Goal: Information Seeking & Learning: Compare options

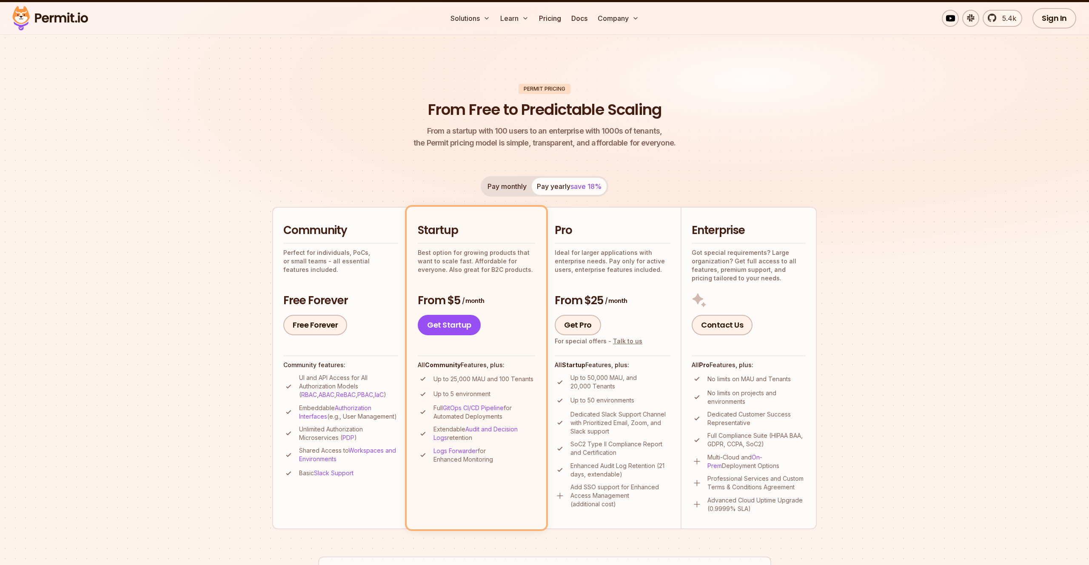
scroll to position [74, 0]
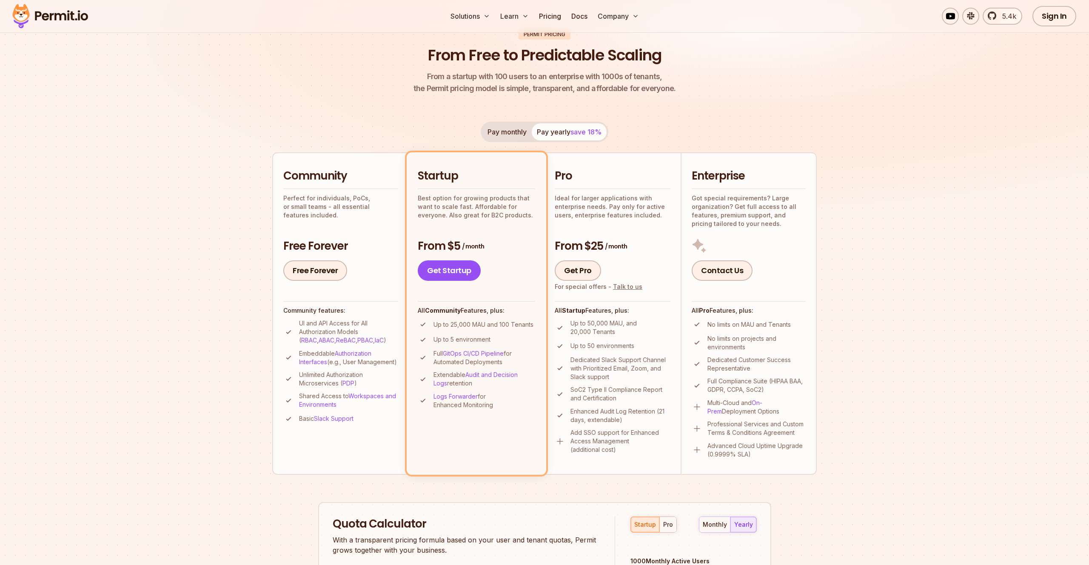
click at [718, 175] on h2 "Enterprise" at bounding box center [749, 175] width 114 height 15
drag, startPoint x: 557, startPoint y: 247, endPoint x: 624, endPoint y: 246, distance: 66.8
click at [624, 246] on h3 "From $25 / month" at bounding box center [613, 246] width 116 height 15
click at [624, 246] on span "/ month" at bounding box center [616, 246] width 22 height 9
drag, startPoint x: 591, startPoint y: 245, endPoint x: 625, endPoint y: 245, distance: 34.5
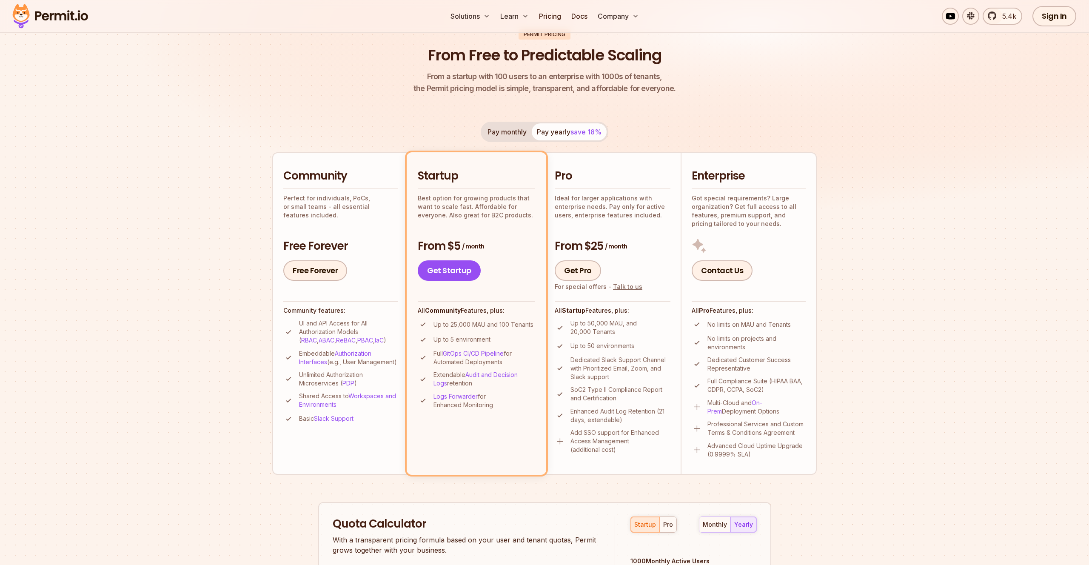
click at [625, 245] on h3 "From $25 / month" at bounding box center [613, 246] width 116 height 15
drag, startPoint x: 556, startPoint y: 176, endPoint x: 577, endPoint y: 176, distance: 20.4
click at [570, 176] on h2 "Pro" at bounding box center [613, 175] width 116 height 15
drag, startPoint x: 690, startPoint y: 175, endPoint x: 704, endPoint y: 195, distance: 24.2
click at [705, 195] on li "Enterprise Got special requirements? Large organization? Get full access to all…" at bounding box center [749, 313] width 136 height 322
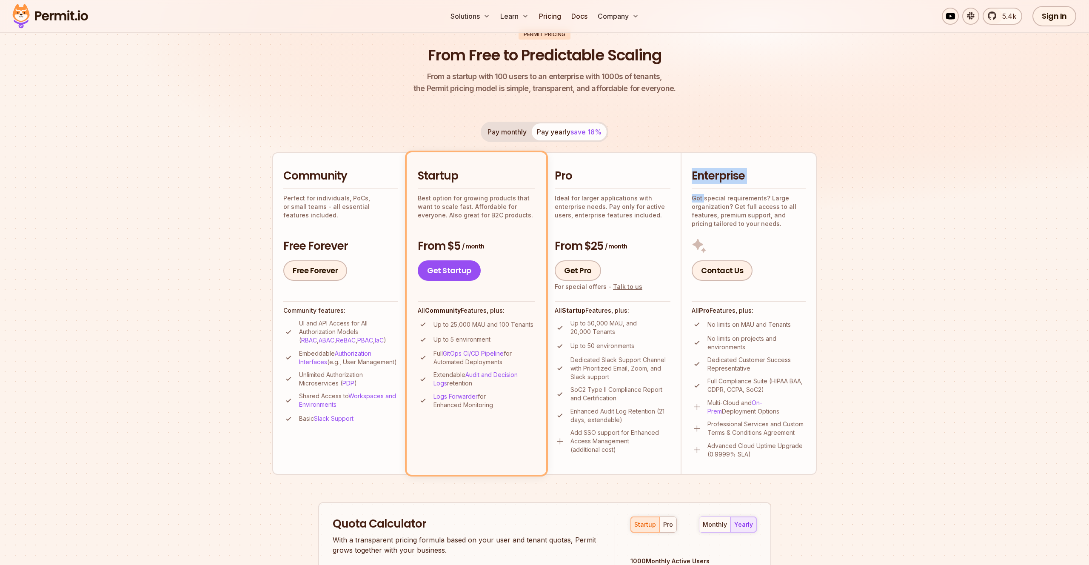
click at [705, 238] on img at bounding box center [699, 245] width 15 height 15
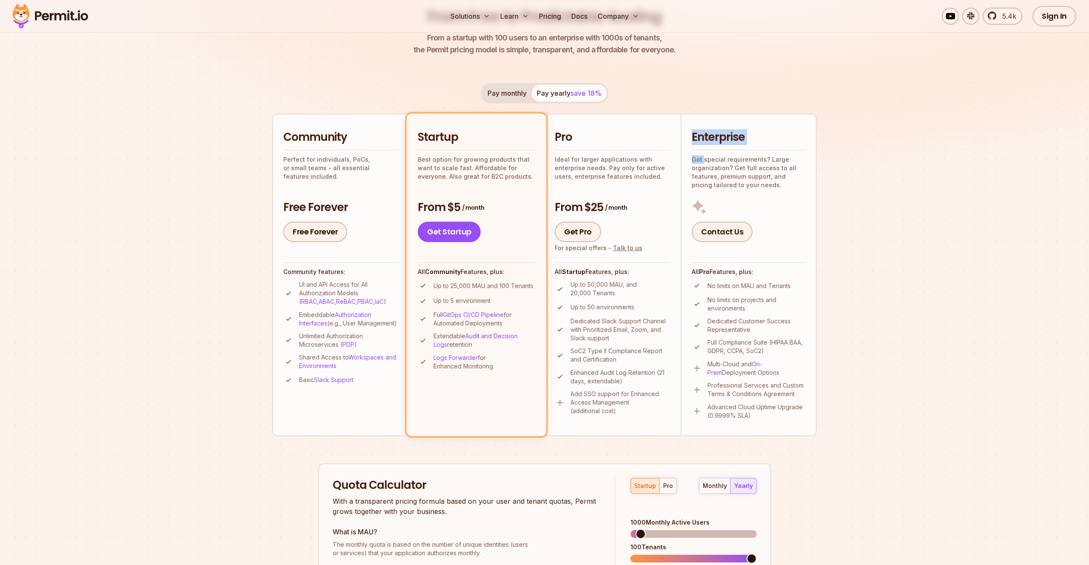
scroll to position [118, 0]
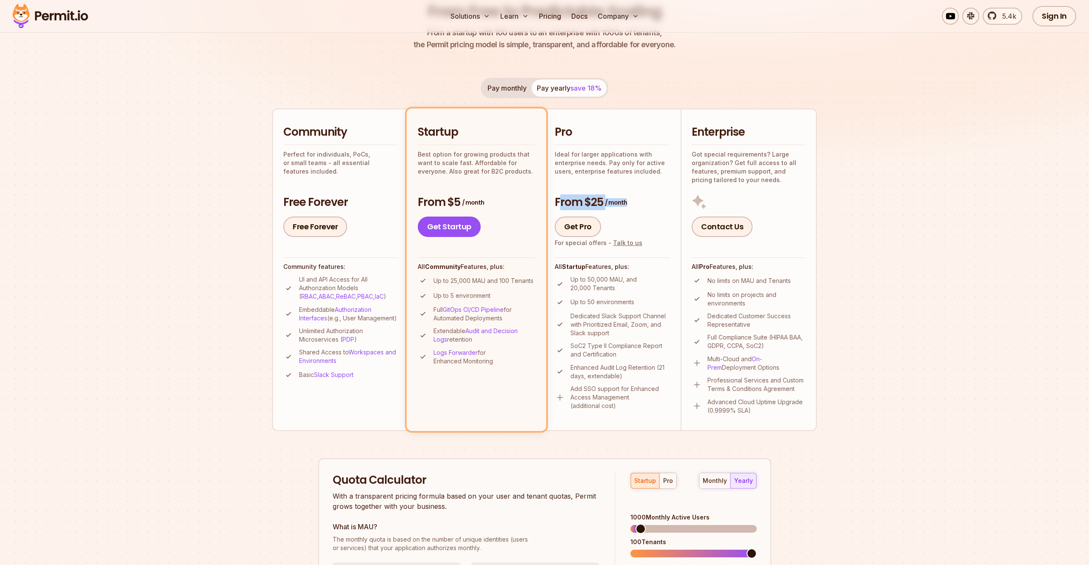
drag, startPoint x: 560, startPoint y: 205, endPoint x: 625, endPoint y: 206, distance: 65.5
click at [625, 206] on h3 "From $25 / month" at bounding box center [613, 202] width 116 height 15
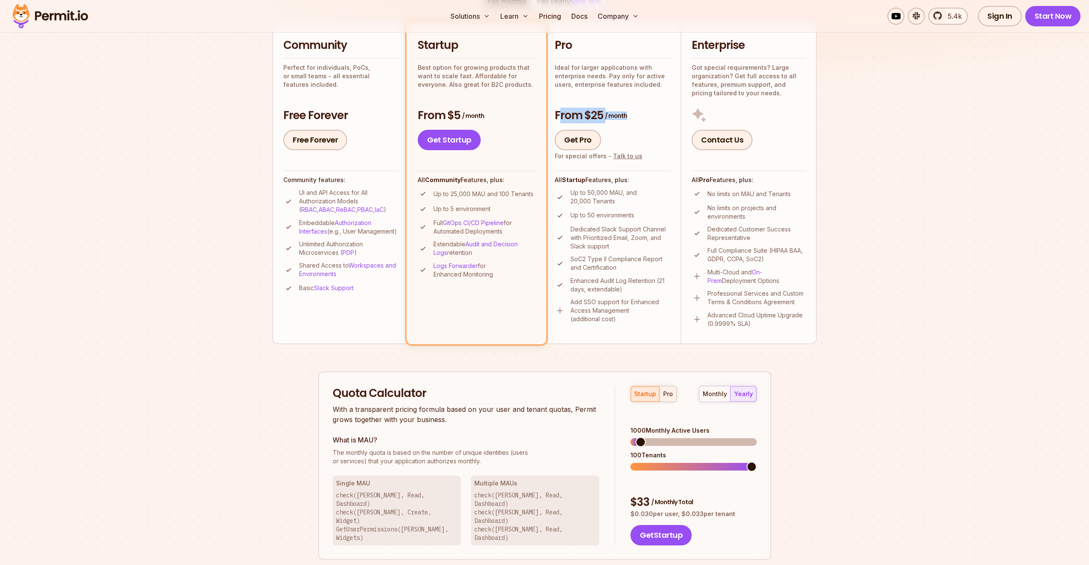
scroll to position [0, 0]
